Goal: Task Accomplishment & Management: Use online tool/utility

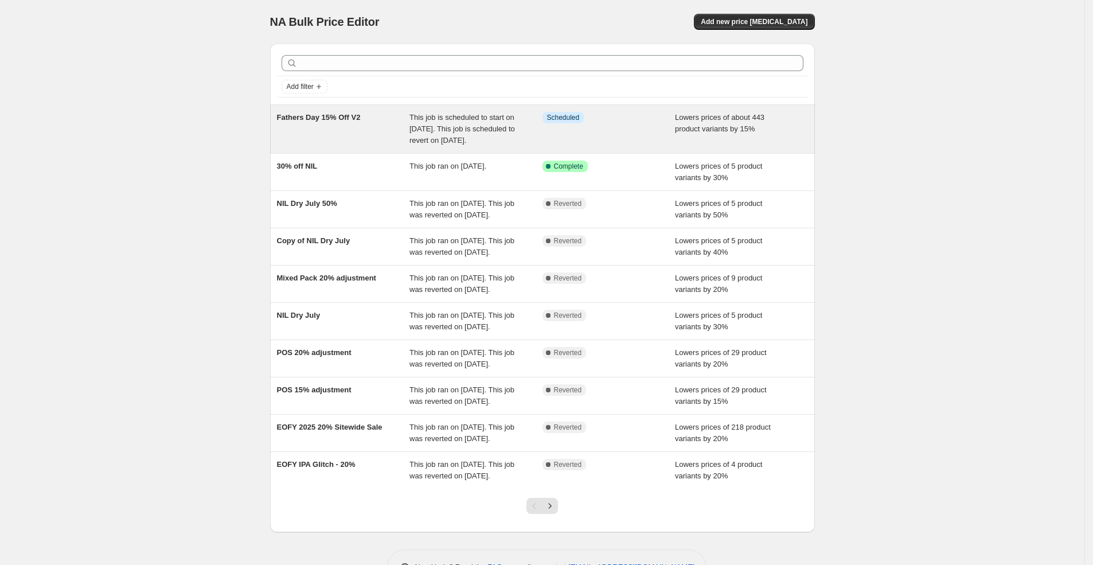
click at [533, 138] on div "This job is scheduled to start on [DATE]. This job is scheduled to revert on [D…" at bounding box center [475, 129] width 133 height 34
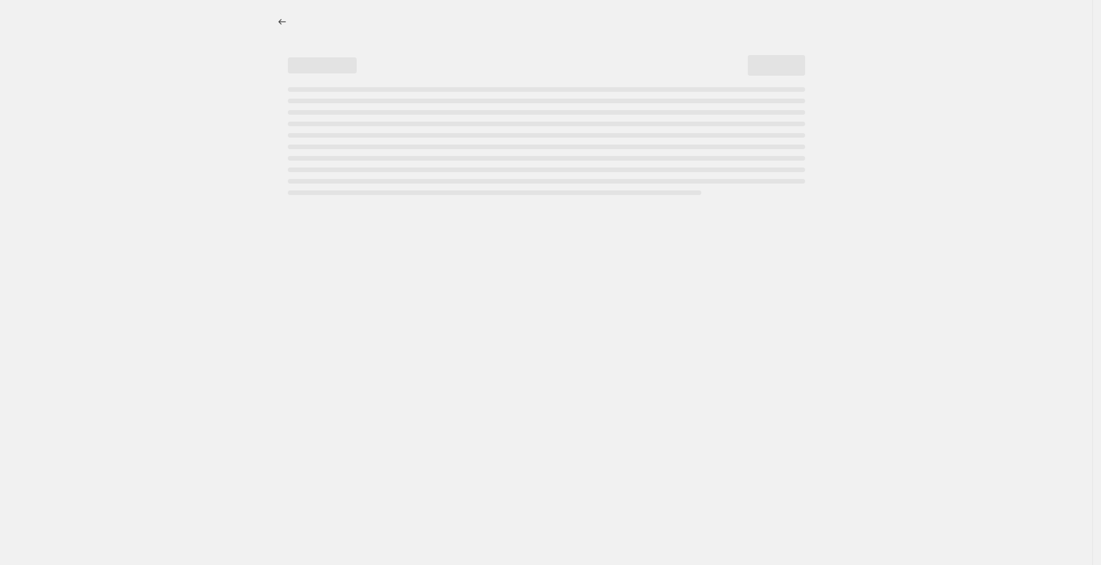
select select "percentage"
select select "not_equal"
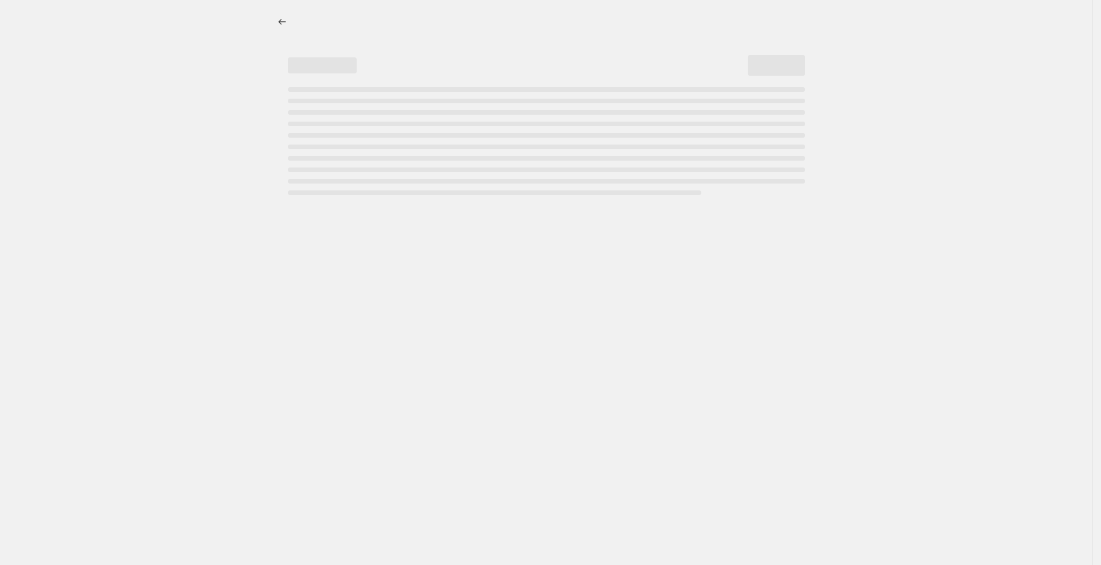
select select "archived"
select select "not_equal"
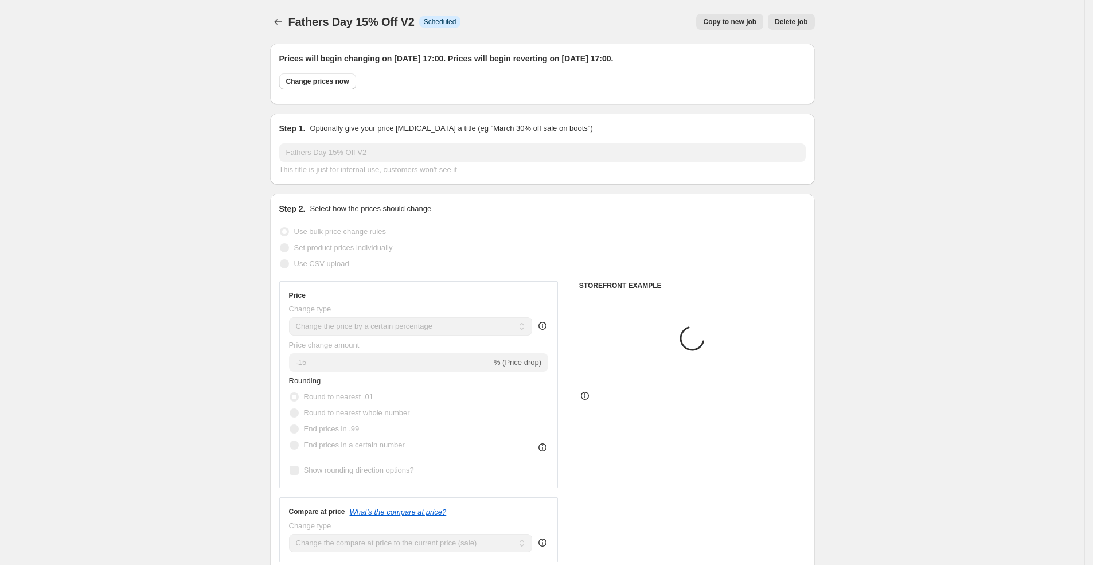
select select "collection"
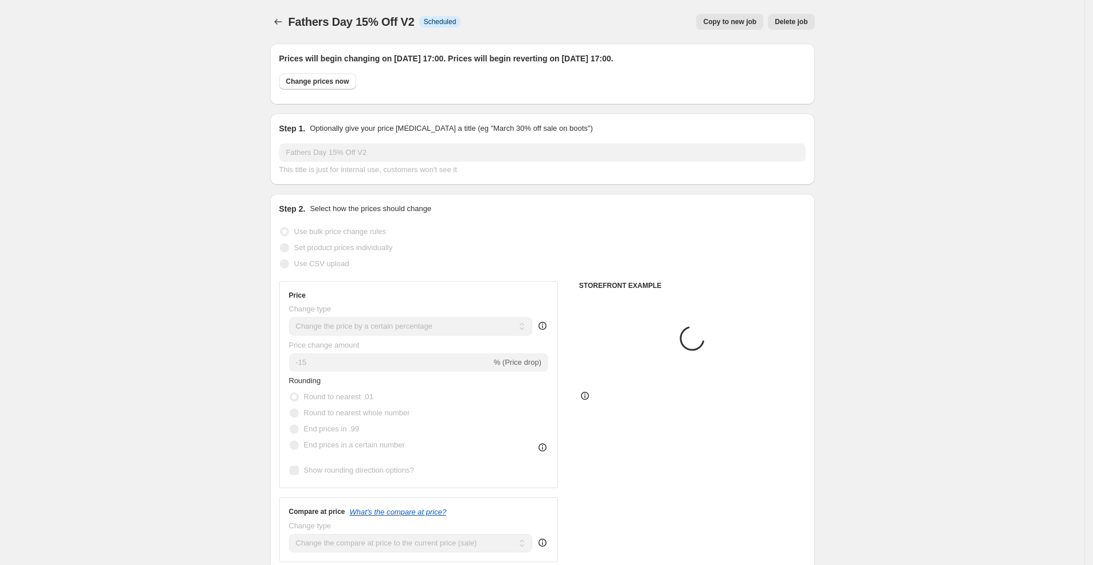
select select "collection"
select select "product"
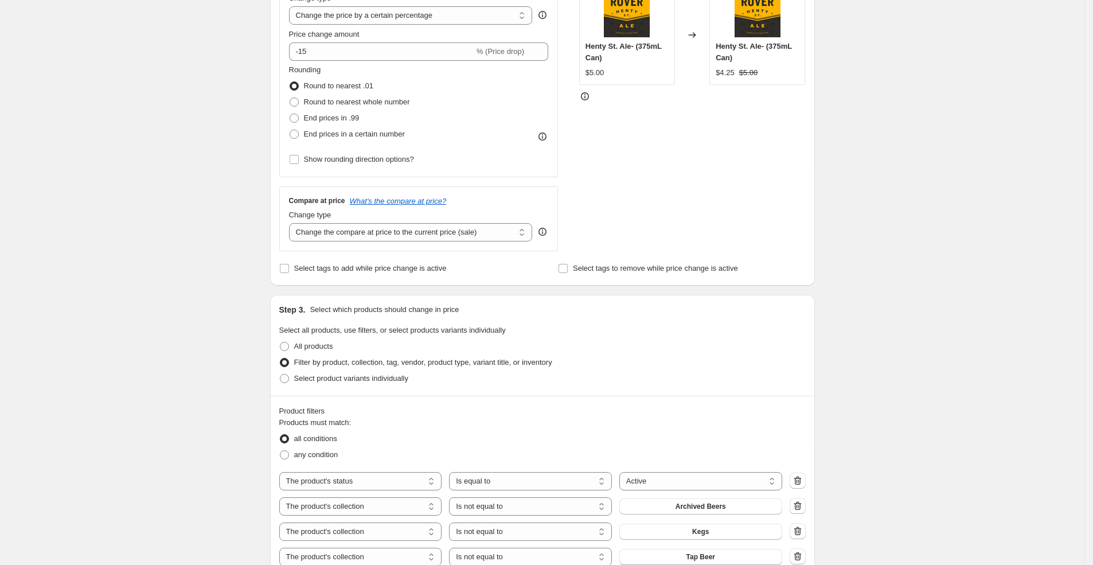
scroll to position [219, 0]
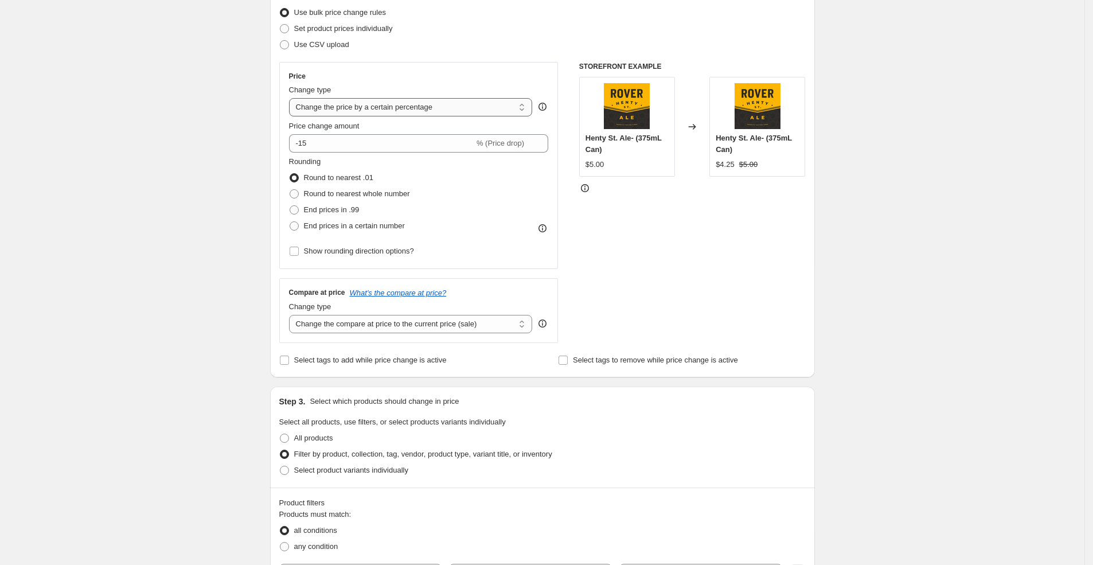
click at [454, 104] on select "Change the price to a certain amount Change the price by a certain amount Chang…" at bounding box center [411, 107] width 244 height 18
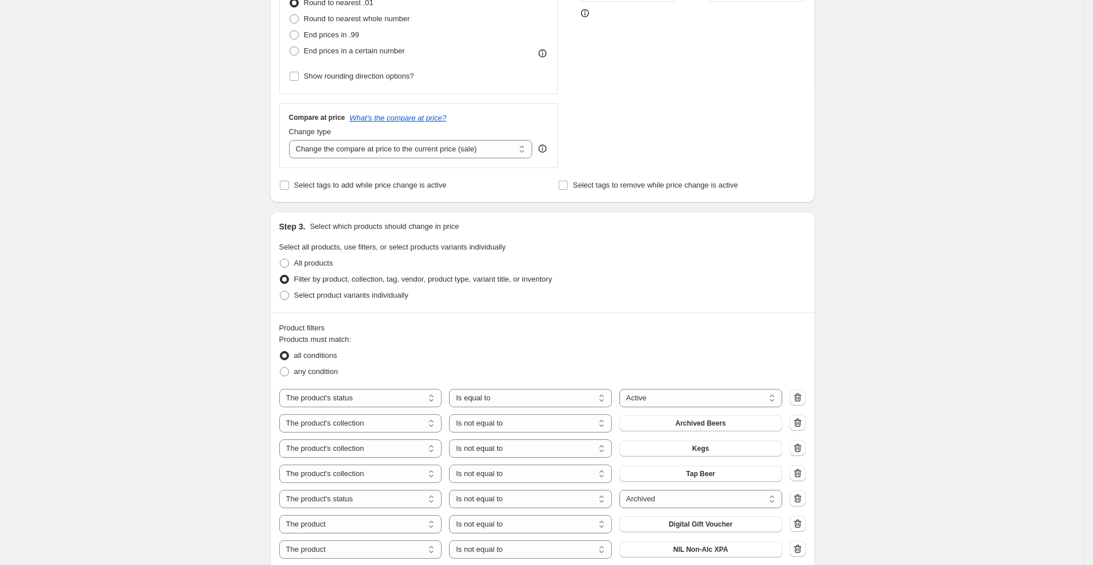
scroll to position [228, 0]
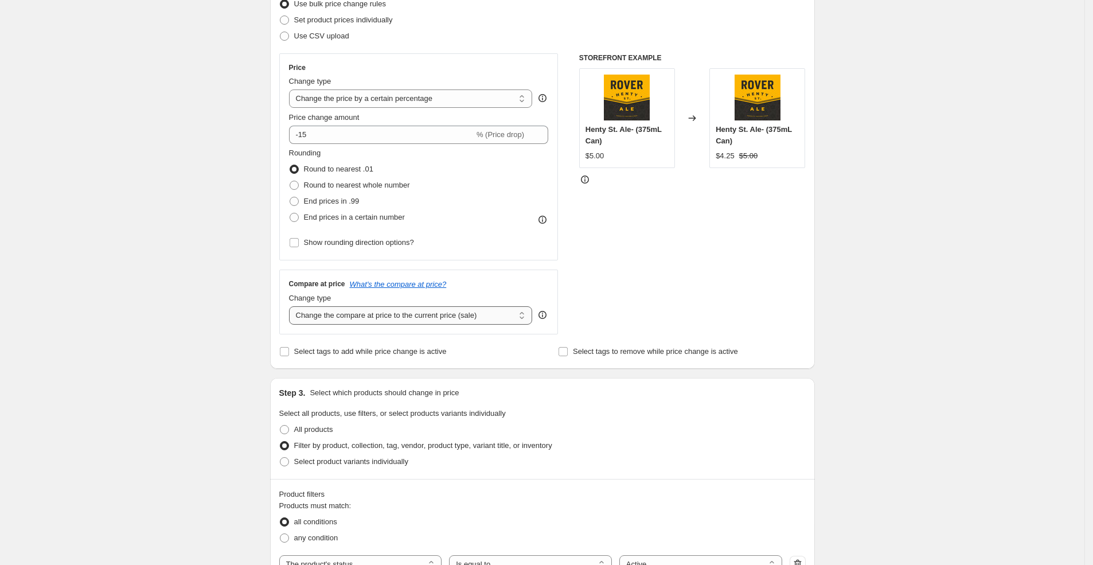
click at [371, 316] on select "Change the compare at price to the current price (sale) Change the compare at p…" at bounding box center [411, 315] width 244 height 18
click at [292, 306] on select "Change the compare at price to the current price (sale) Change the compare at p…" at bounding box center [411, 315] width 244 height 18
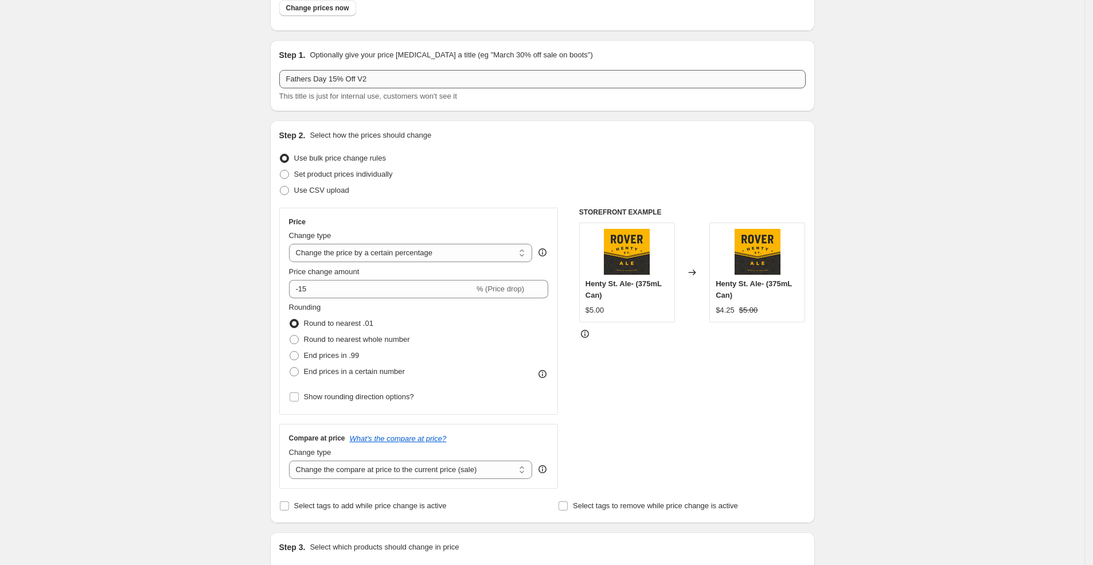
scroll to position [247, 0]
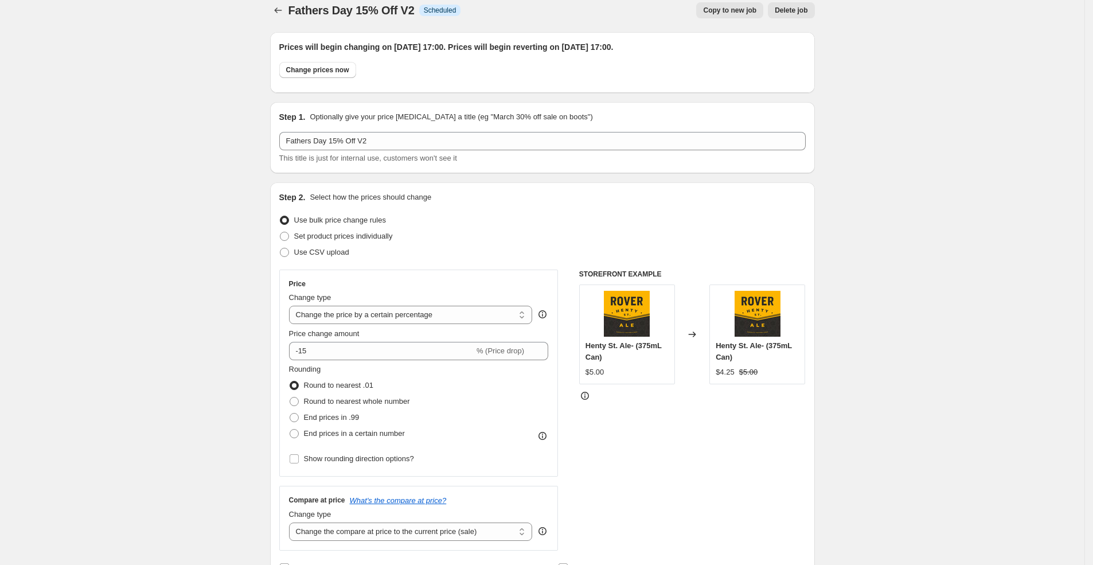
scroll to position [0, 0]
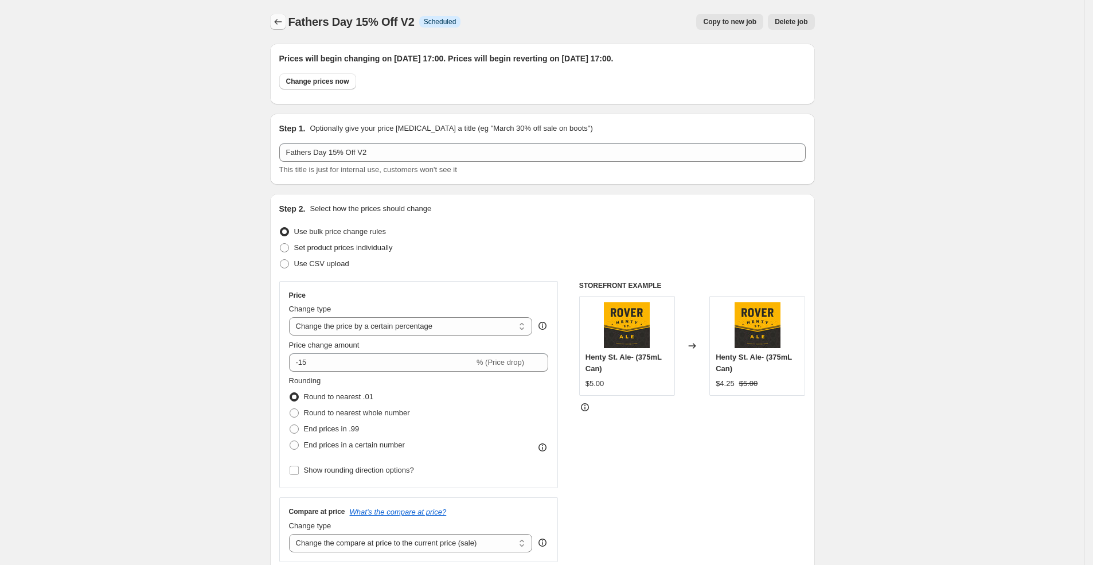
click at [277, 17] on icon "Price change jobs" at bounding box center [277, 21] width 11 height 11
